Goal: Register for event/course

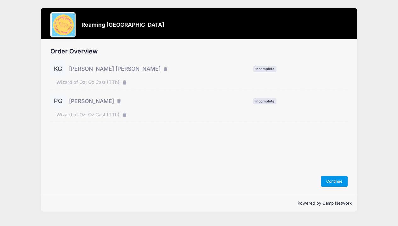
click at [339, 183] on button "Continue" at bounding box center [334, 181] width 27 height 11
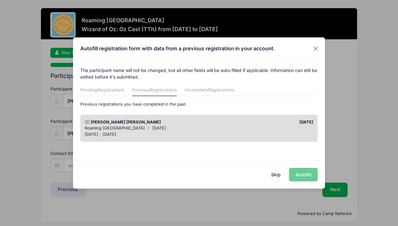
click at [187, 121] on div "[PERSON_NAME] [PERSON_NAME]" at bounding box center [139, 122] width 117 height 6
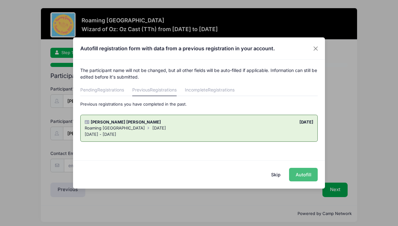
click at [299, 175] on button "Autofill" at bounding box center [303, 175] width 29 height 14
type input "amy.a.ginsberg@gmail.com"
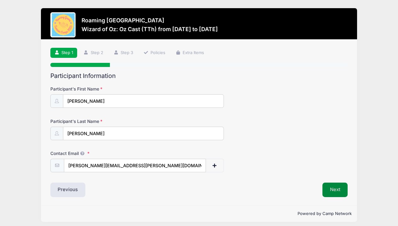
click at [336, 190] on button "Next" at bounding box center [334, 190] width 25 height 14
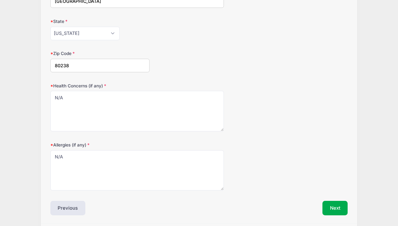
scroll to position [175, 0]
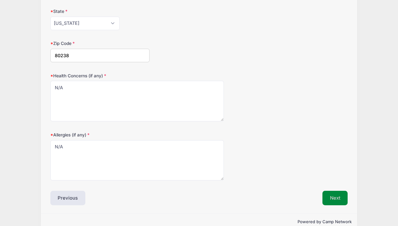
click at [334, 199] on button "Next" at bounding box center [334, 198] width 25 height 14
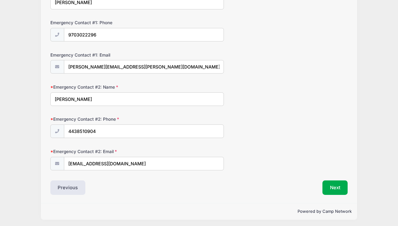
scroll to position [195, 0]
click at [336, 187] on button "Next" at bounding box center [334, 188] width 25 height 14
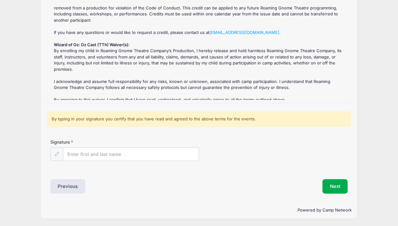
scroll to position [79, 0]
click at [136, 156] on input "Signature" at bounding box center [130, 155] width 135 height 14
type input "Amy Ginsberg"
click at [339, 188] on button "Next" at bounding box center [334, 187] width 25 height 14
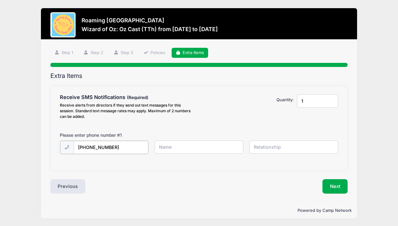
type input "(970) 302-2296"
type input "Amy Ginsberg"
type input "mother"
click at [344, 182] on button "Next" at bounding box center [334, 186] width 25 height 14
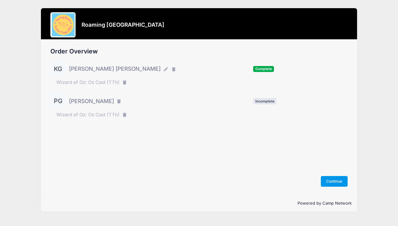
click at [333, 180] on button "Continue" at bounding box center [334, 181] width 27 height 11
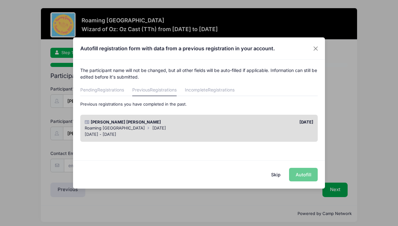
click at [228, 118] on div "Knox Ginsberg 06/10/2025 Roaming Gnome Theatre Twelfth Night Jun 9 - Aug 10, 20…" at bounding box center [199, 128] width 238 height 27
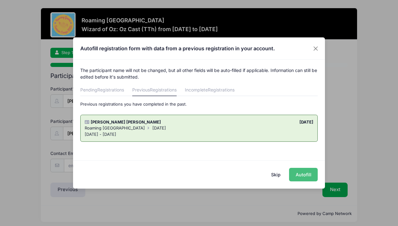
click at [302, 175] on button "Autofill" at bounding box center [303, 175] width 29 height 14
type input "[PERSON_NAME][EMAIL_ADDRESS][PERSON_NAME][DOMAIN_NAME]"
type input "01/02/2014"
type input "2858 Ironton St"
type input "Denver"
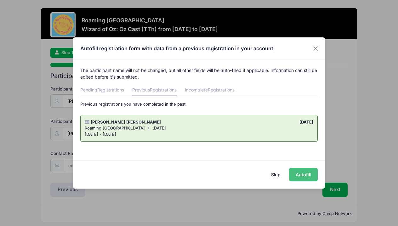
select select "CO"
type input "80238"
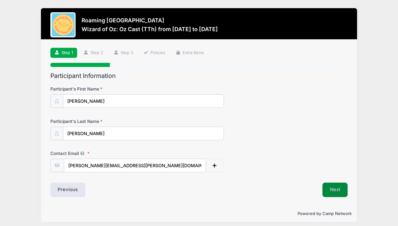
click at [334, 188] on button "Next" at bounding box center [334, 190] width 25 height 14
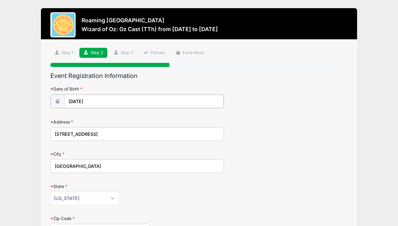
type input "2014"
click at [70, 101] on input "01/02/2014" at bounding box center [143, 102] width 159 height 14
select select "0"
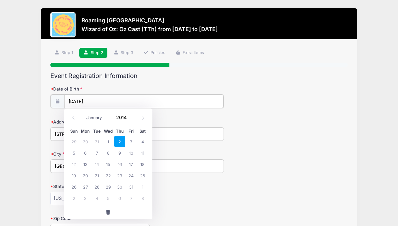
click at [73, 101] on input "01/02/2014" at bounding box center [143, 102] width 159 height 14
type input "2025"
select select "7"
click at [71, 99] on input "Date of Birth" at bounding box center [143, 102] width 159 height 14
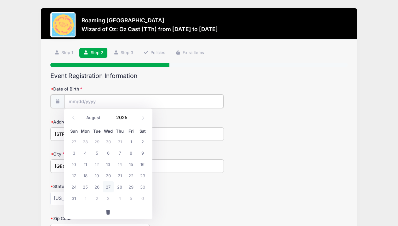
click at [71, 99] on input "Date of Birth" at bounding box center [143, 102] width 159 height 14
click at [109, 214] on span "button" at bounding box center [108, 212] width 6 height 4
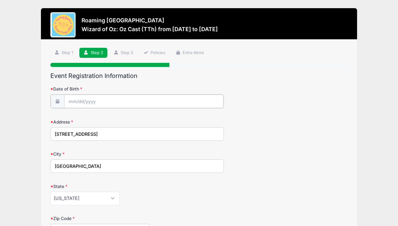
click at [75, 104] on body "Processing Request Please wait... Processing Request Please wait... Processing …" at bounding box center [199, 113] width 398 height 226
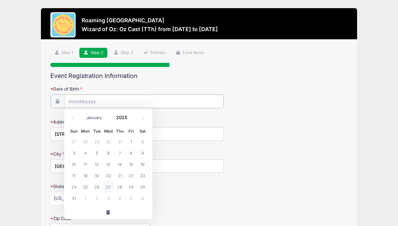
click at [72, 100] on input "Date of Birth" at bounding box center [143, 102] width 159 height 14
click at [131, 119] on span at bounding box center [131, 119] width 4 height 5
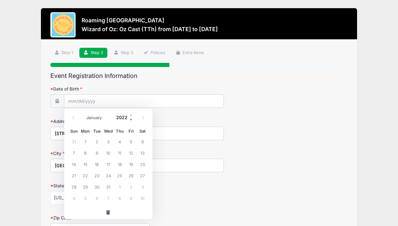
click at [131, 119] on span at bounding box center [131, 119] width 4 height 5
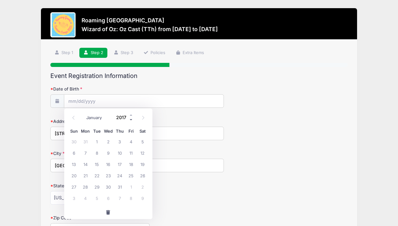
click at [131, 119] on span at bounding box center [131, 119] width 4 height 5
click at [131, 115] on span at bounding box center [131, 115] width 4 height 5
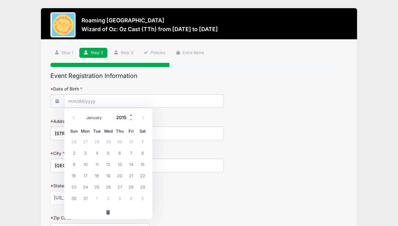
type input "2016"
click at [92, 116] on select "January February March April May June July August September October November De…" at bounding box center [97, 118] width 28 height 8
select select "3"
click at [107, 164] on span "13" at bounding box center [108, 164] width 11 height 11
type input "04/13/2016"
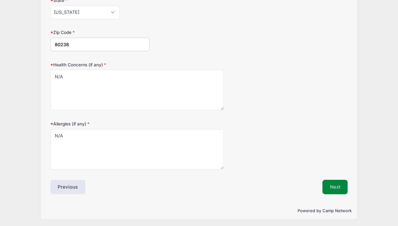
click at [336, 186] on button "Next" at bounding box center [334, 187] width 25 height 14
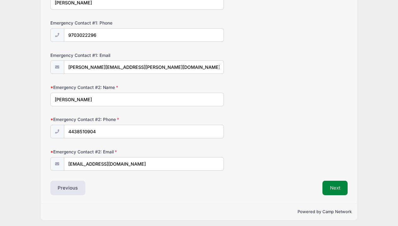
click at [342, 188] on button "Next" at bounding box center [334, 188] width 25 height 14
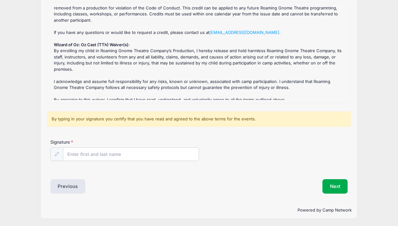
scroll to position [79, 0]
click at [111, 158] on input "Signature" at bounding box center [130, 155] width 135 height 14
type input "Amy Ginsberg"
click at [342, 184] on button "Next" at bounding box center [334, 187] width 25 height 14
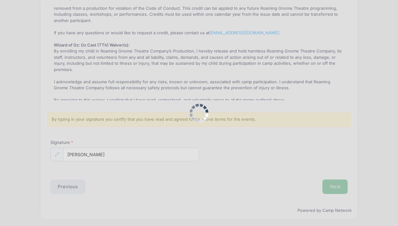
scroll to position [0, 0]
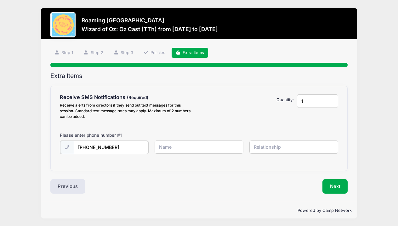
type input "(970) 302-2296"
type input "Amy Ginsberg"
type input "mother"
click at [335, 187] on button "Next" at bounding box center [334, 186] width 25 height 14
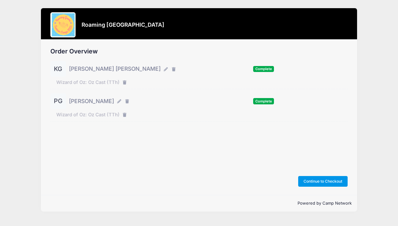
click at [332, 182] on button "Continue to Checkout" at bounding box center [323, 181] width 50 height 11
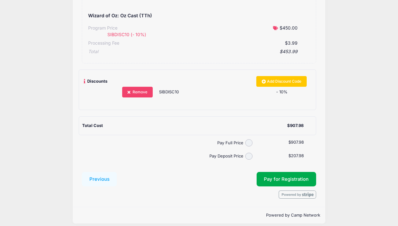
scroll to position [210, 0]
click at [245, 140] on input "Pay Full Price" at bounding box center [248, 143] width 7 height 7
radio input "true"
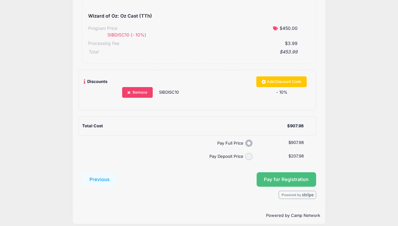
click at [285, 177] on span "Pay for Registration" at bounding box center [286, 180] width 45 height 6
